Goal: Information Seeking & Learning: Compare options

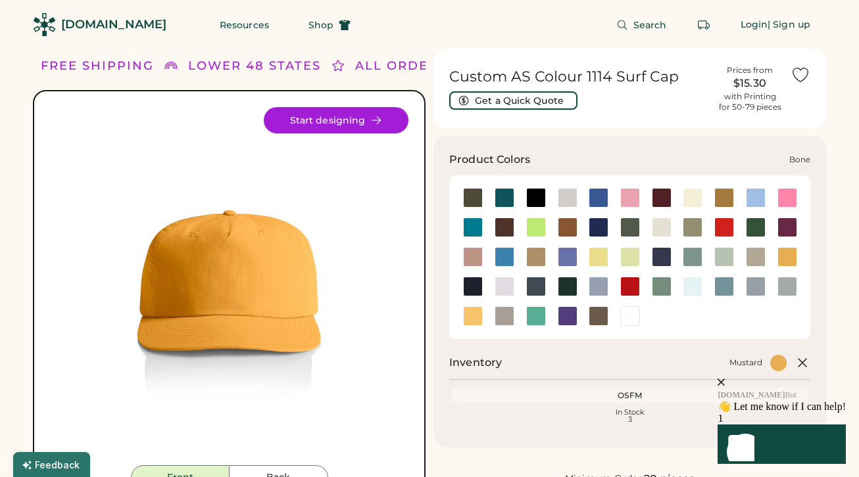
click at [568, 204] on div at bounding box center [568, 198] width 20 height 20
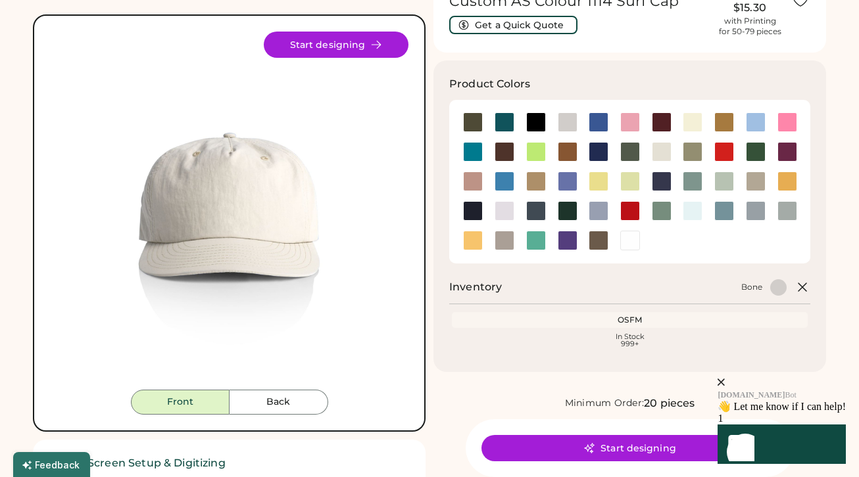
scroll to position [75, 0]
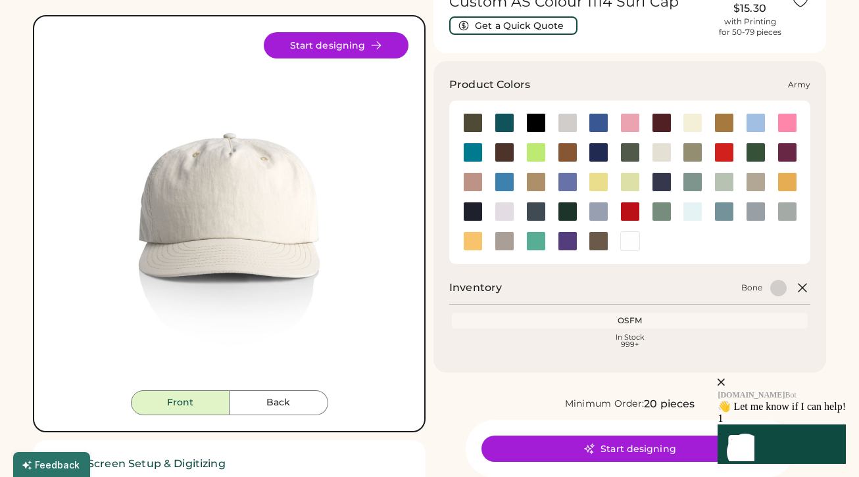
click at [473, 119] on div at bounding box center [473, 123] width 20 height 20
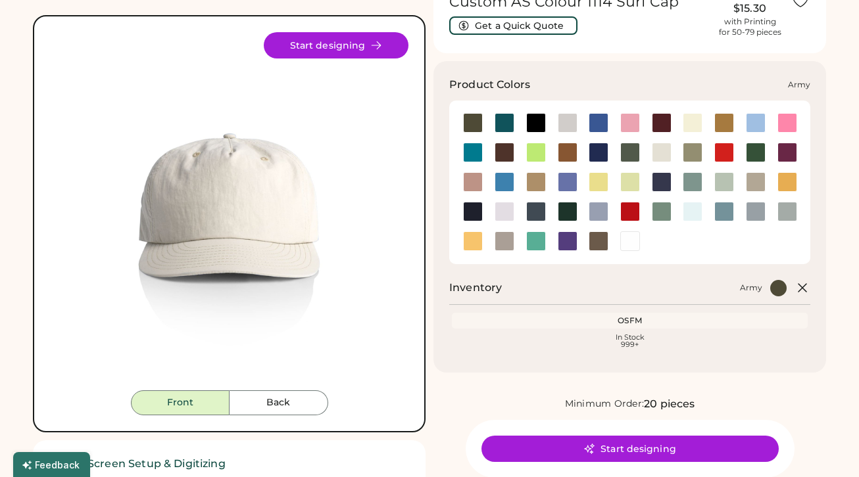
click at [471, 125] on div at bounding box center [473, 123] width 20 height 20
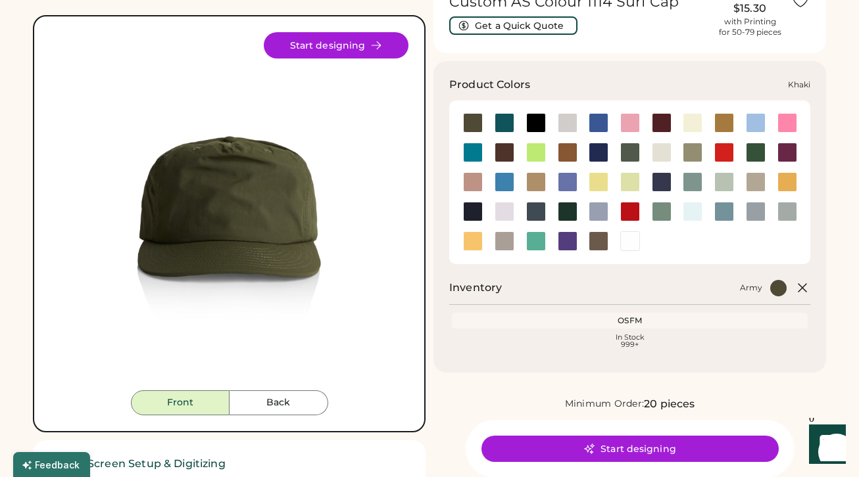
click at [538, 179] on div at bounding box center [536, 182] width 20 height 20
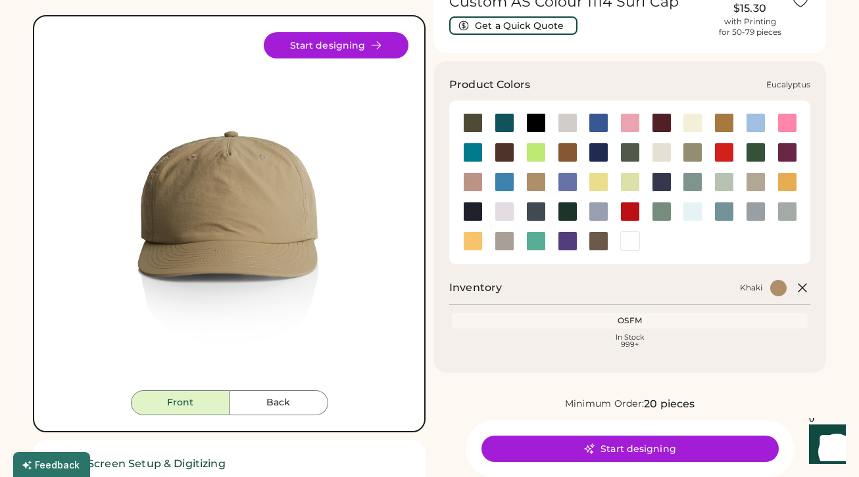
click at [684, 150] on div at bounding box center [693, 153] width 20 height 20
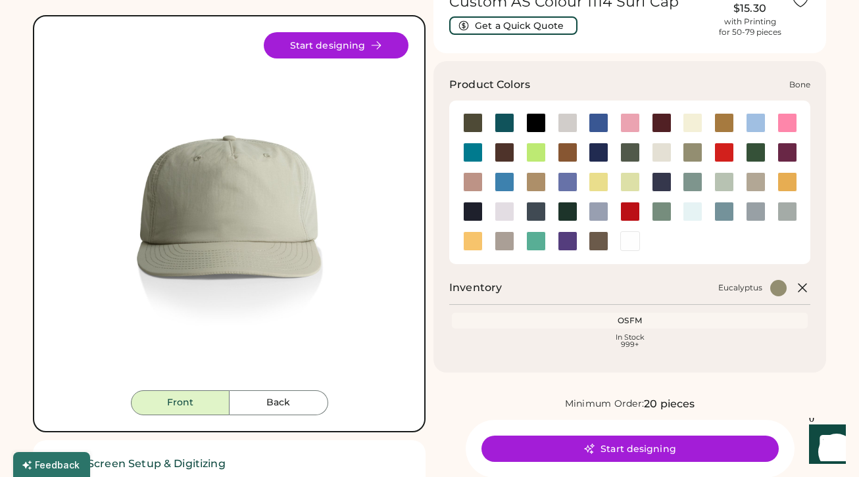
click at [571, 123] on div at bounding box center [568, 123] width 20 height 20
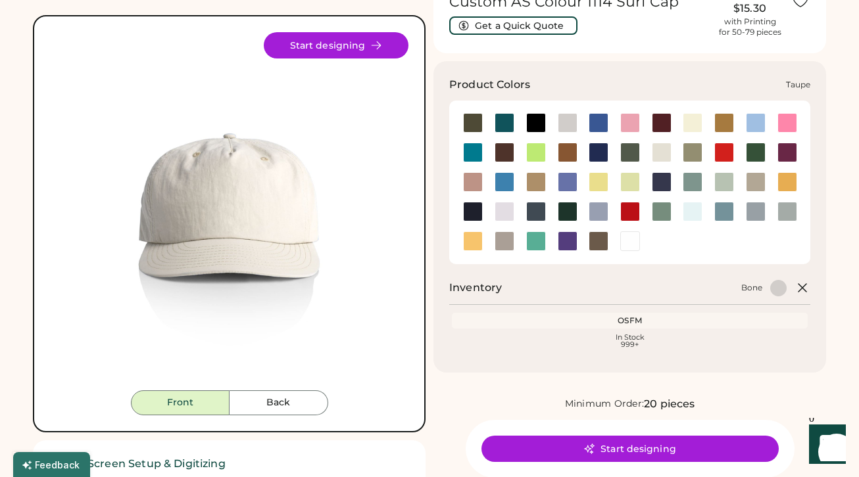
click at [504, 239] on div at bounding box center [504, 241] width 20 height 20
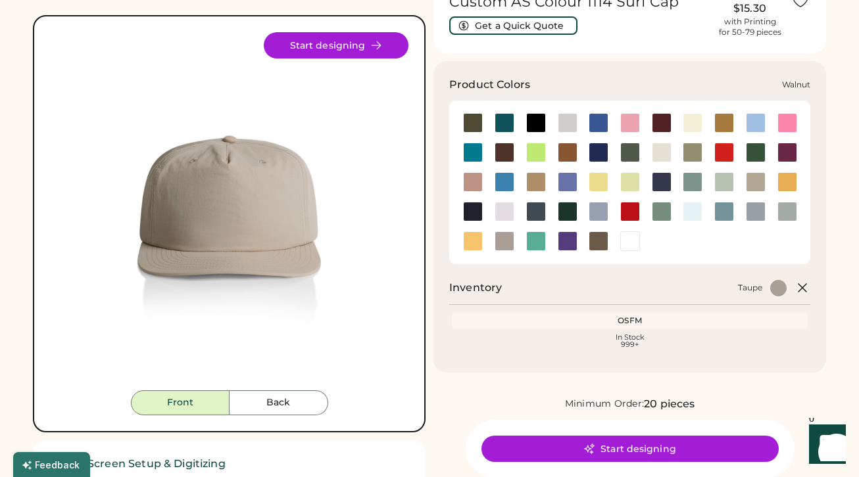
click at [600, 240] on div at bounding box center [599, 241] width 20 height 20
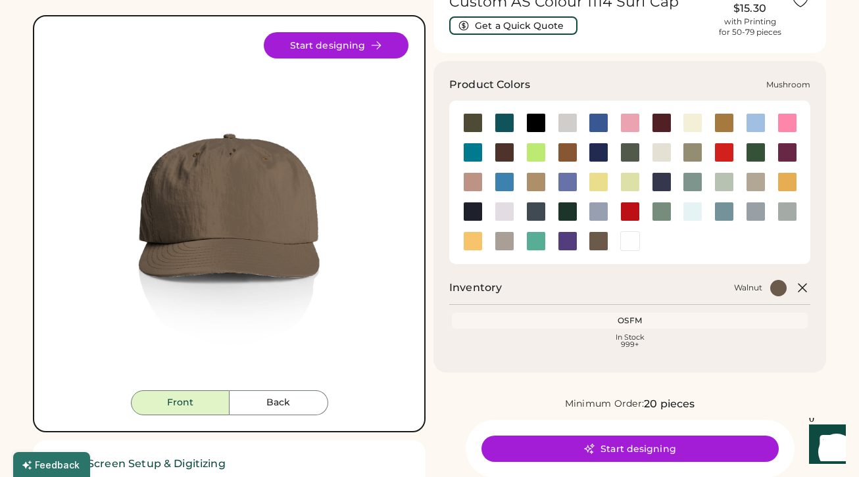
click at [754, 180] on div at bounding box center [756, 182] width 20 height 20
